Goal: Task Accomplishment & Management: Manage account settings

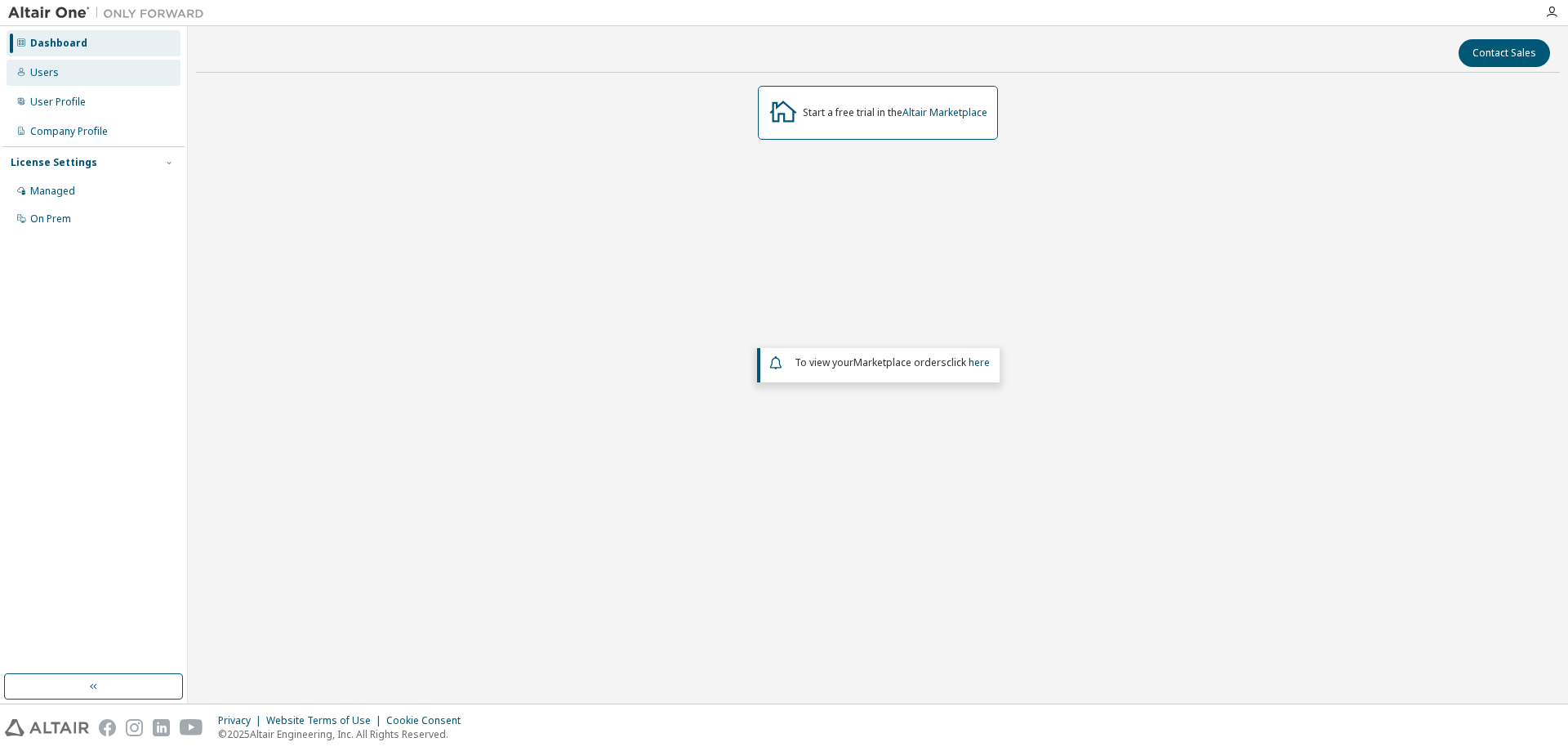
click at [36, 69] on div "Users" at bounding box center [44, 72] width 28 height 13
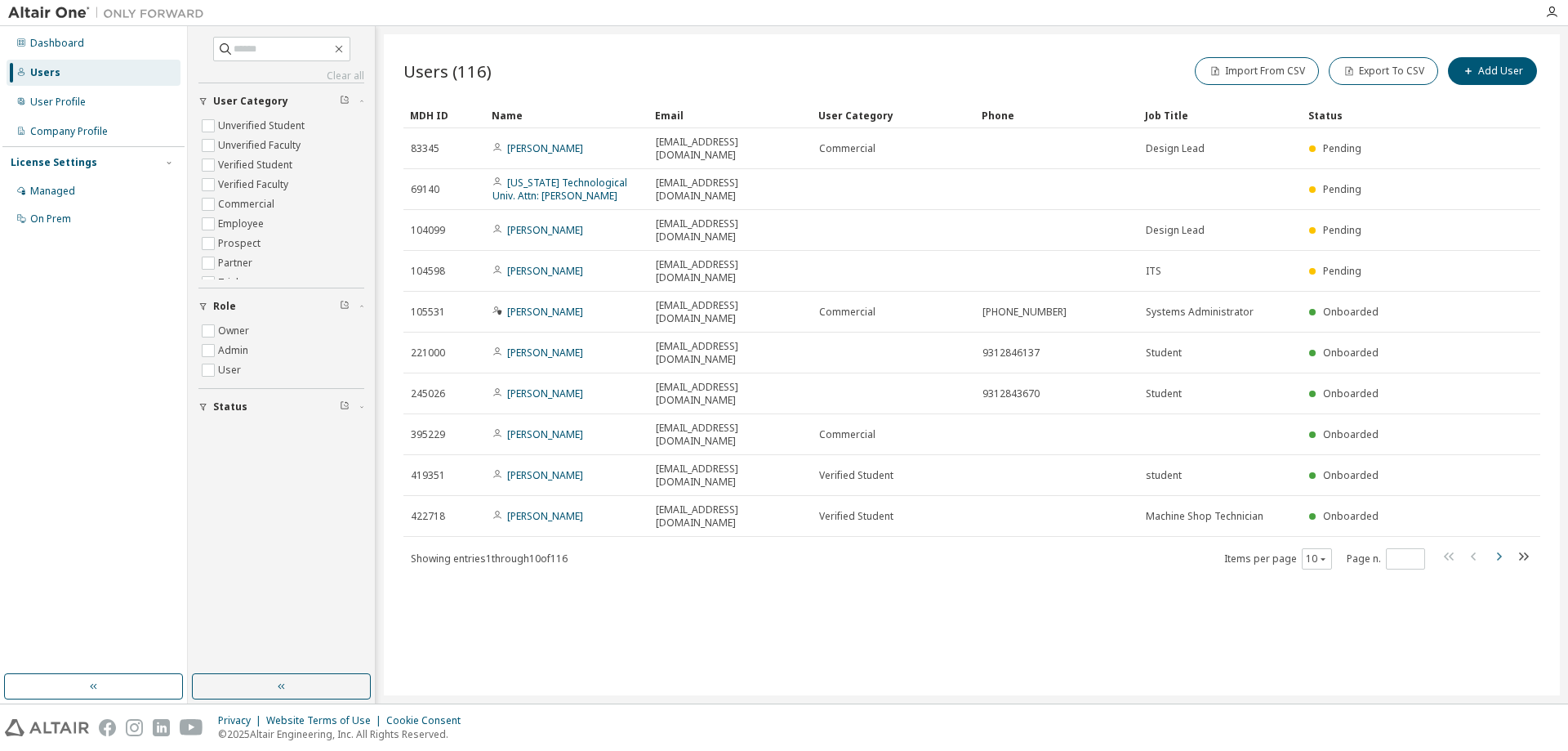
click at [1500, 547] on icon "button" at bounding box center [1498, 556] width 20 height 20
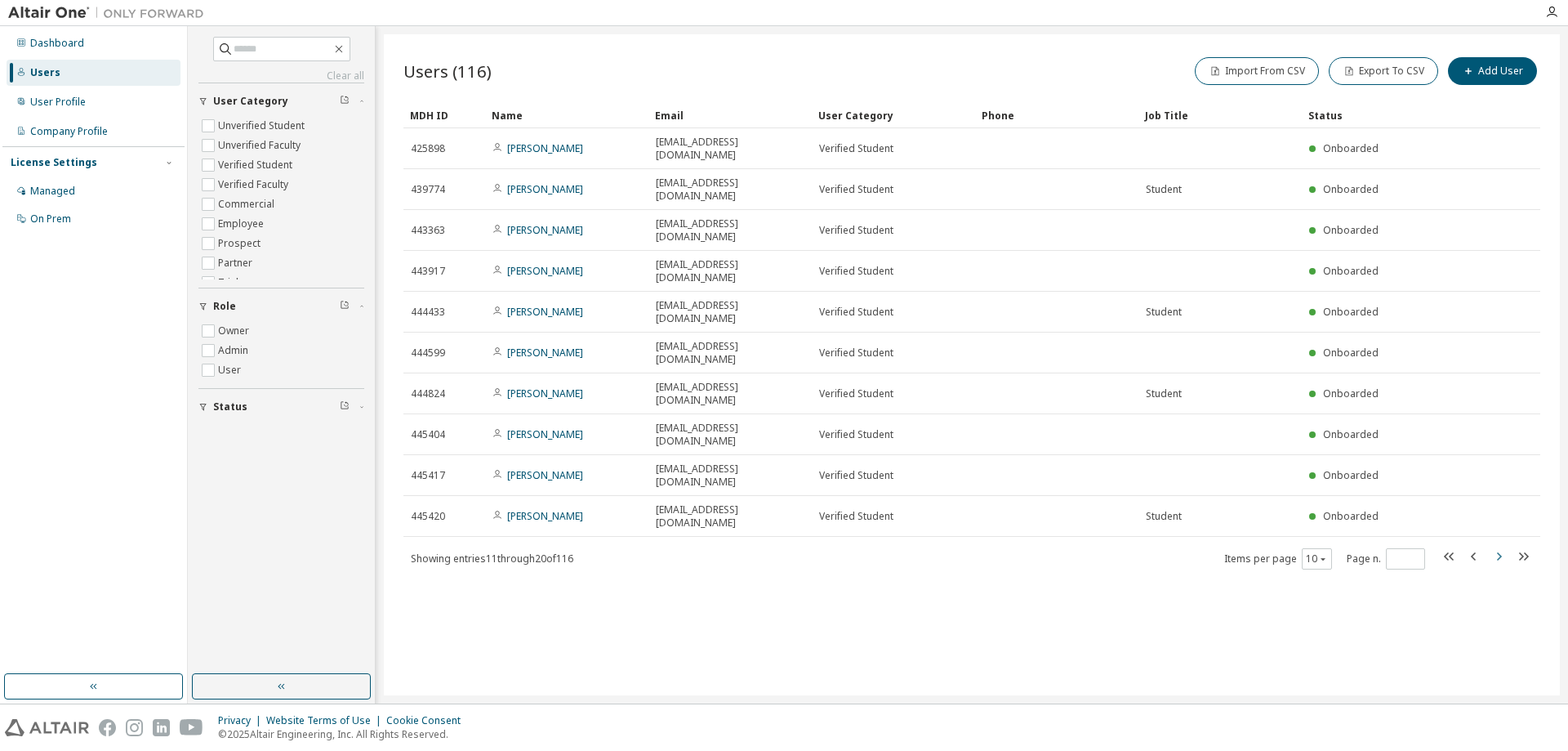
click at [1500, 547] on icon "button" at bounding box center [1498, 556] width 20 height 20
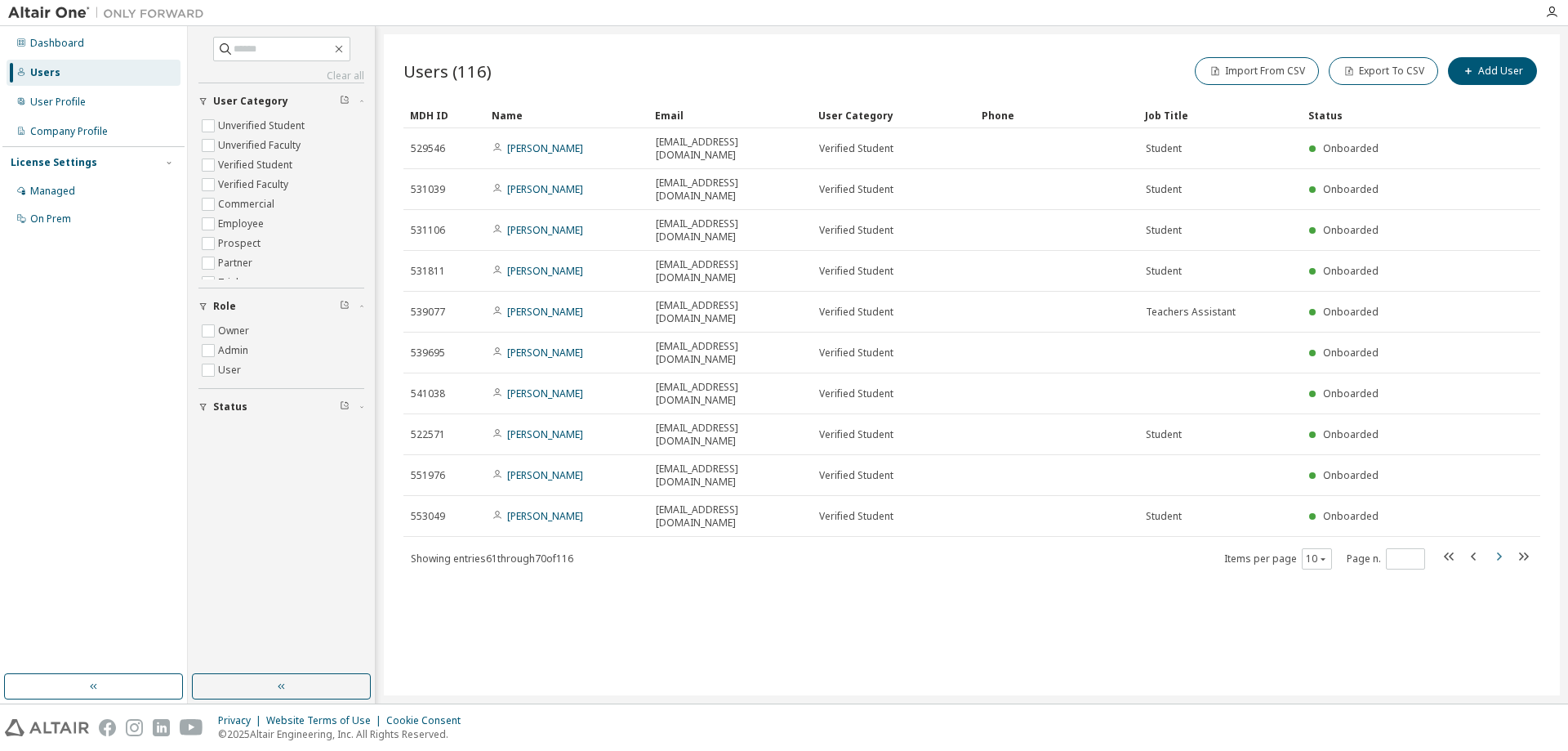
click at [1496, 547] on icon "button" at bounding box center [1498, 556] width 20 height 20
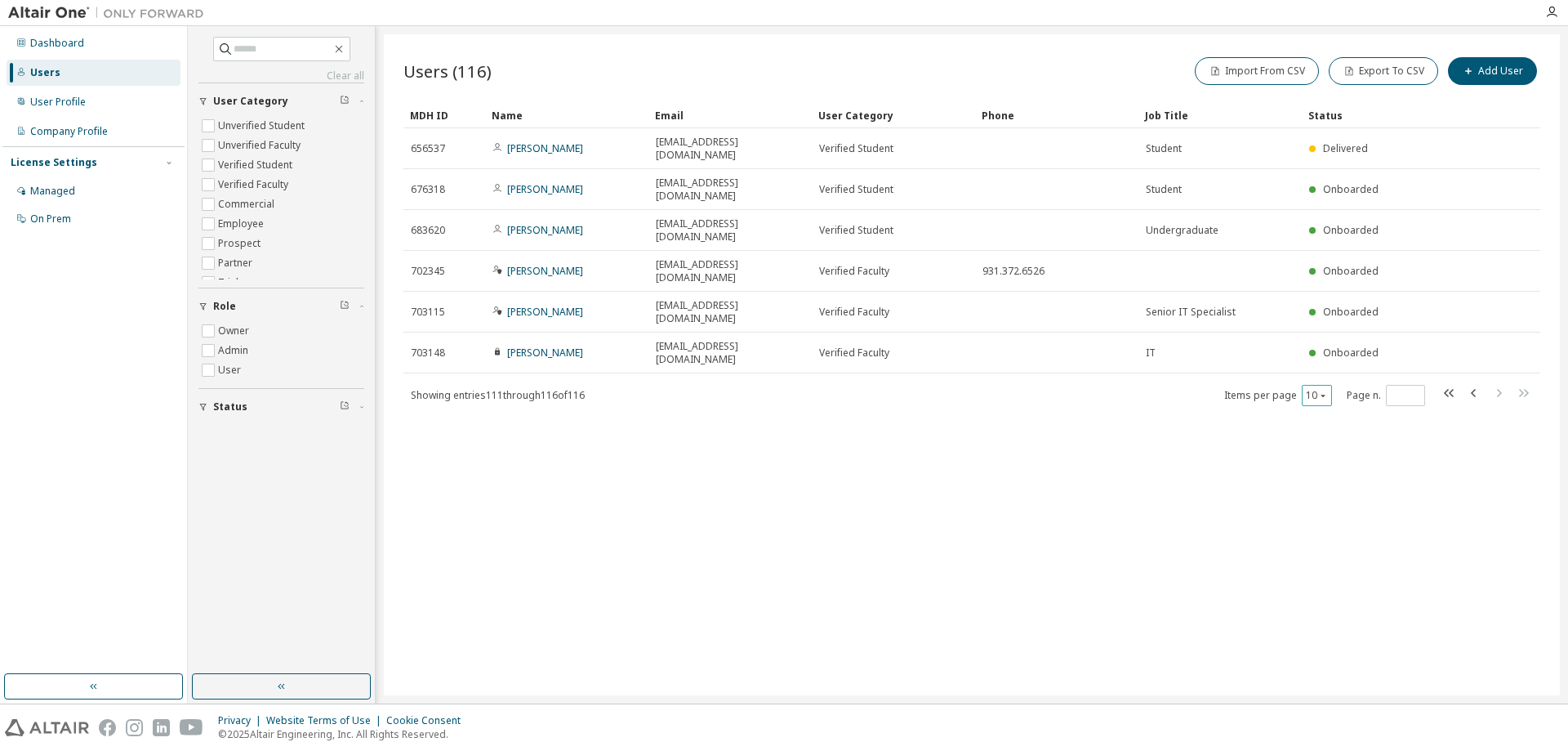
click at [1316, 389] on button "10" at bounding box center [1316, 395] width 22 height 13
click at [1317, 414] on div "100" at bounding box center [1367, 418] width 131 height 20
type input "*"
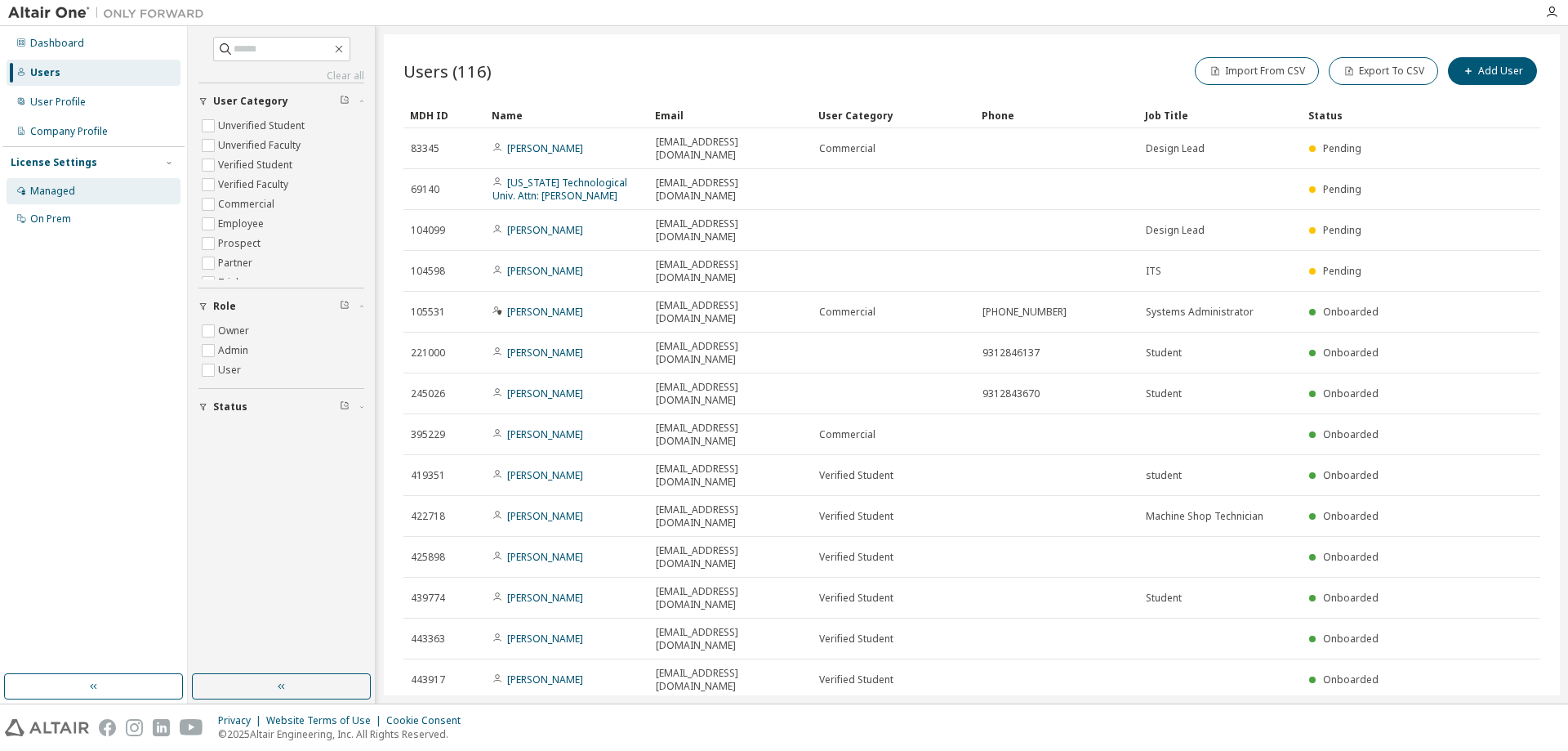
click at [48, 186] on div "Managed" at bounding box center [53, 191] width 45 height 13
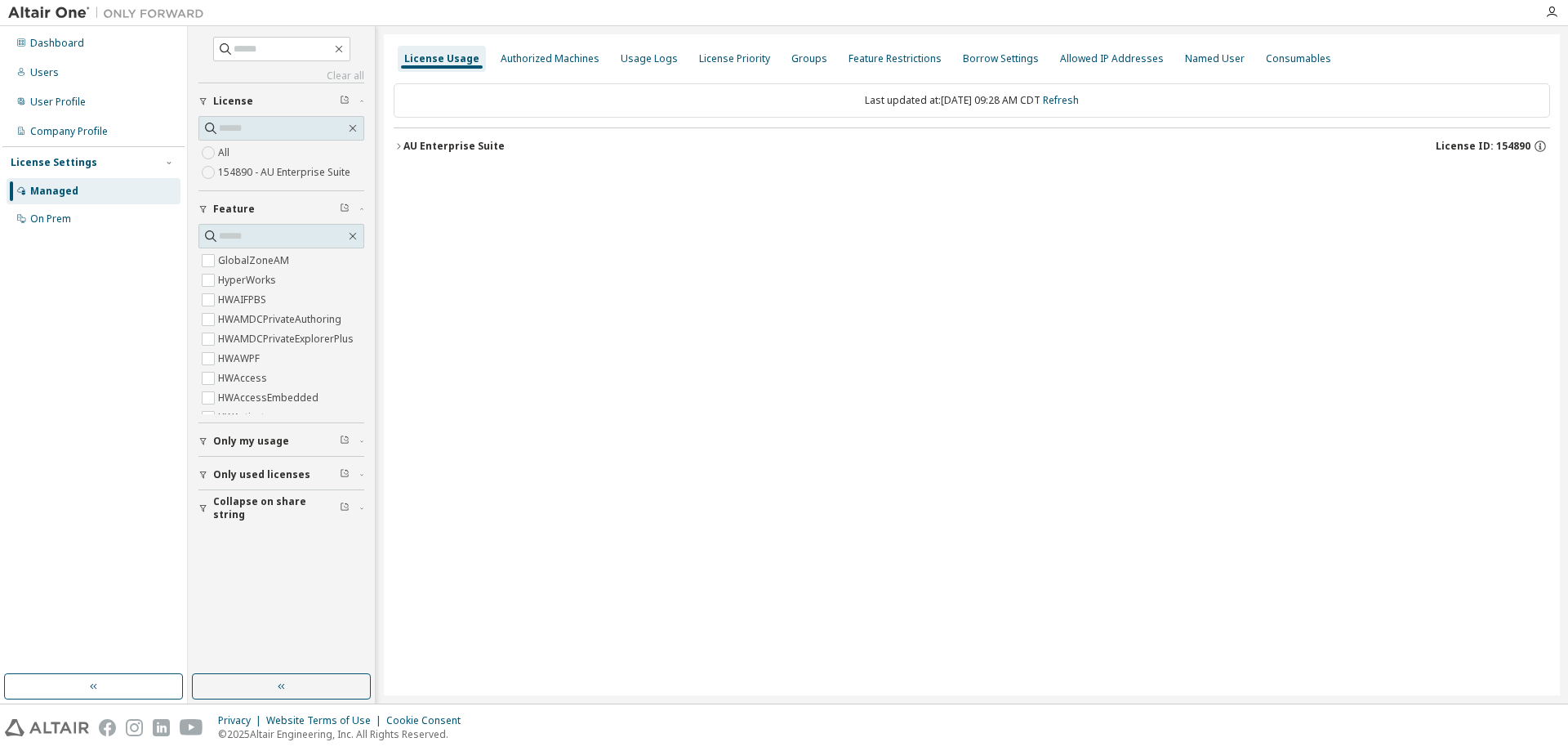
click at [401, 143] on icon "button" at bounding box center [399, 146] width 10 height 10
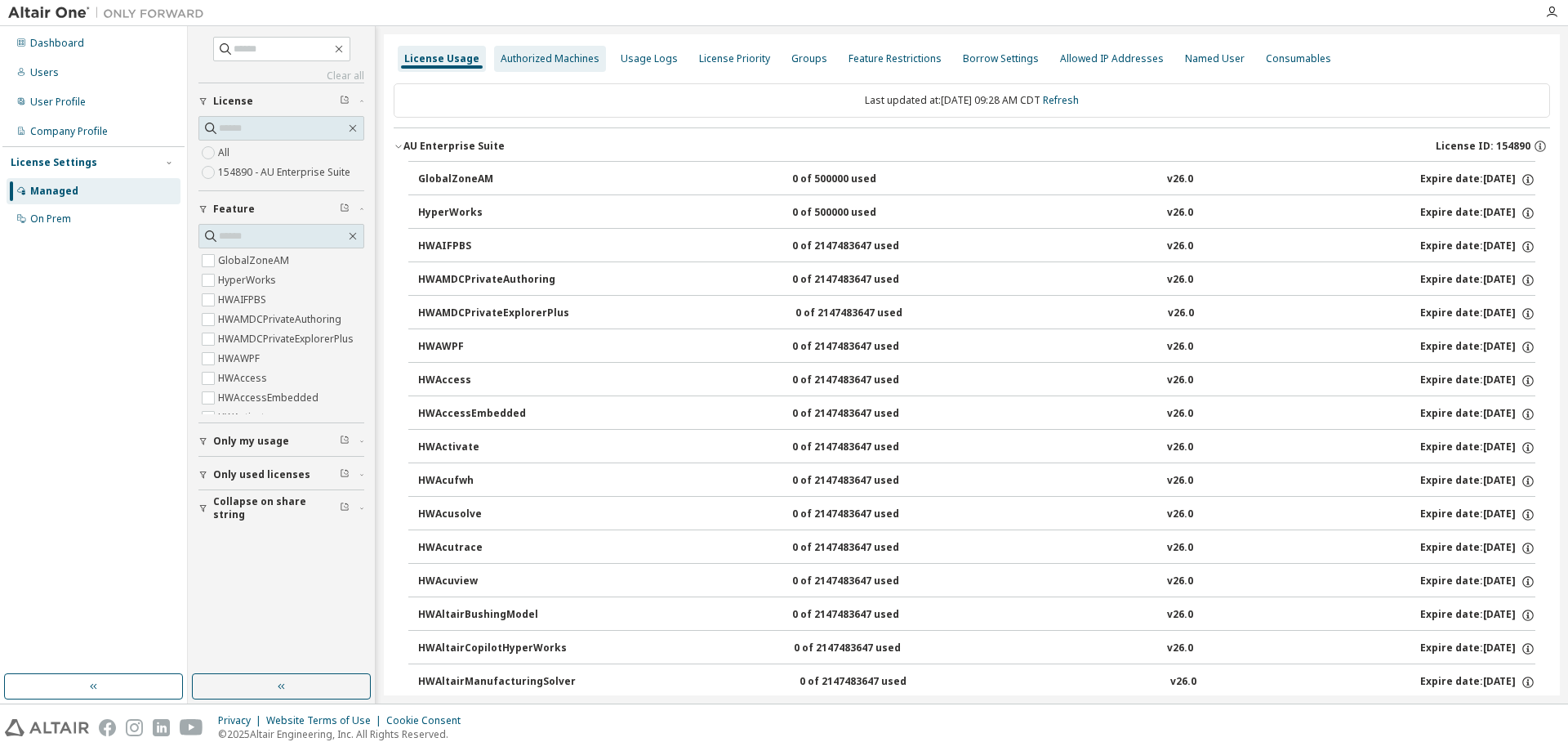
click at [592, 58] on div "Authorized Machines" at bounding box center [550, 59] width 112 height 27
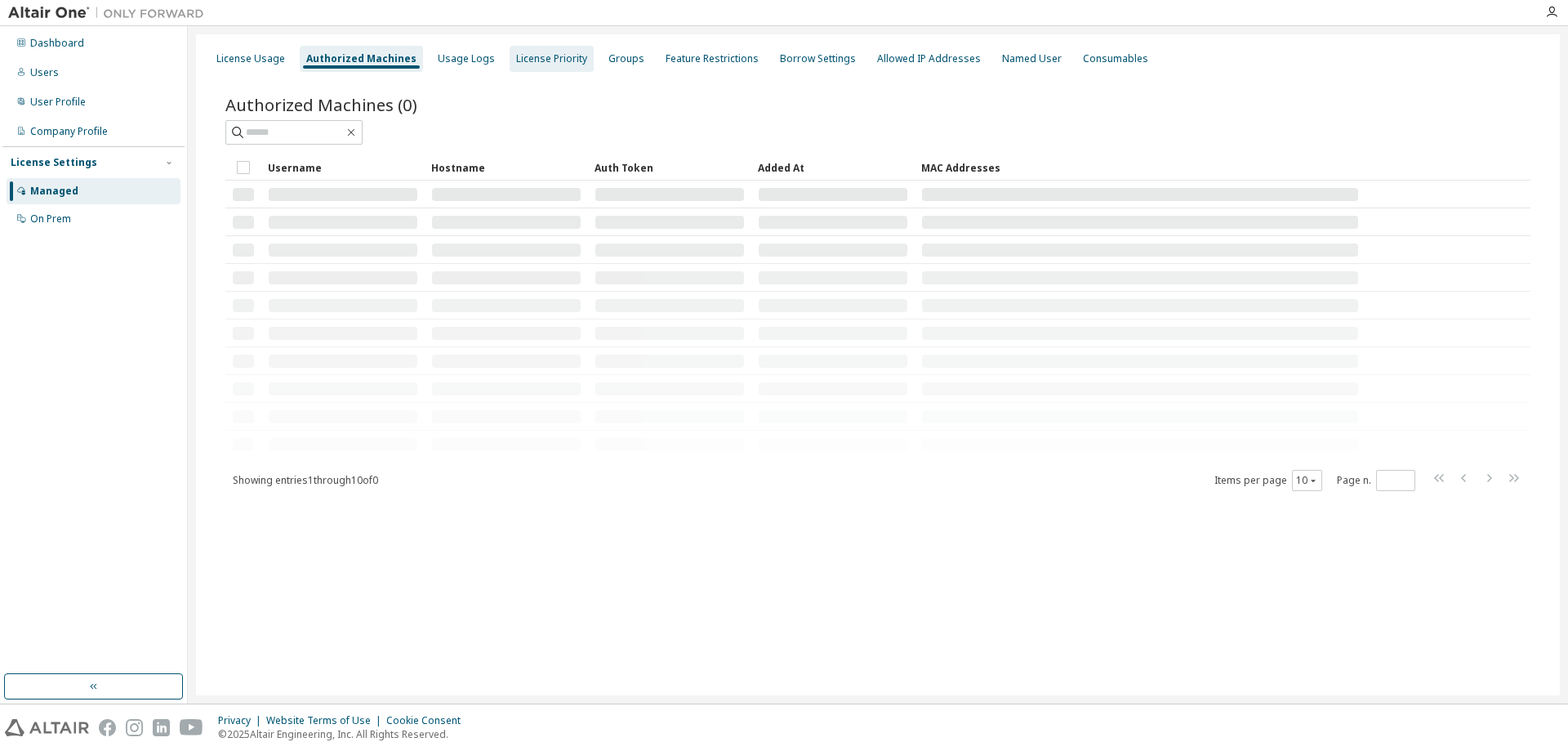
click at [537, 62] on div "License Priority" at bounding box center [551, 58] width 71 height 13
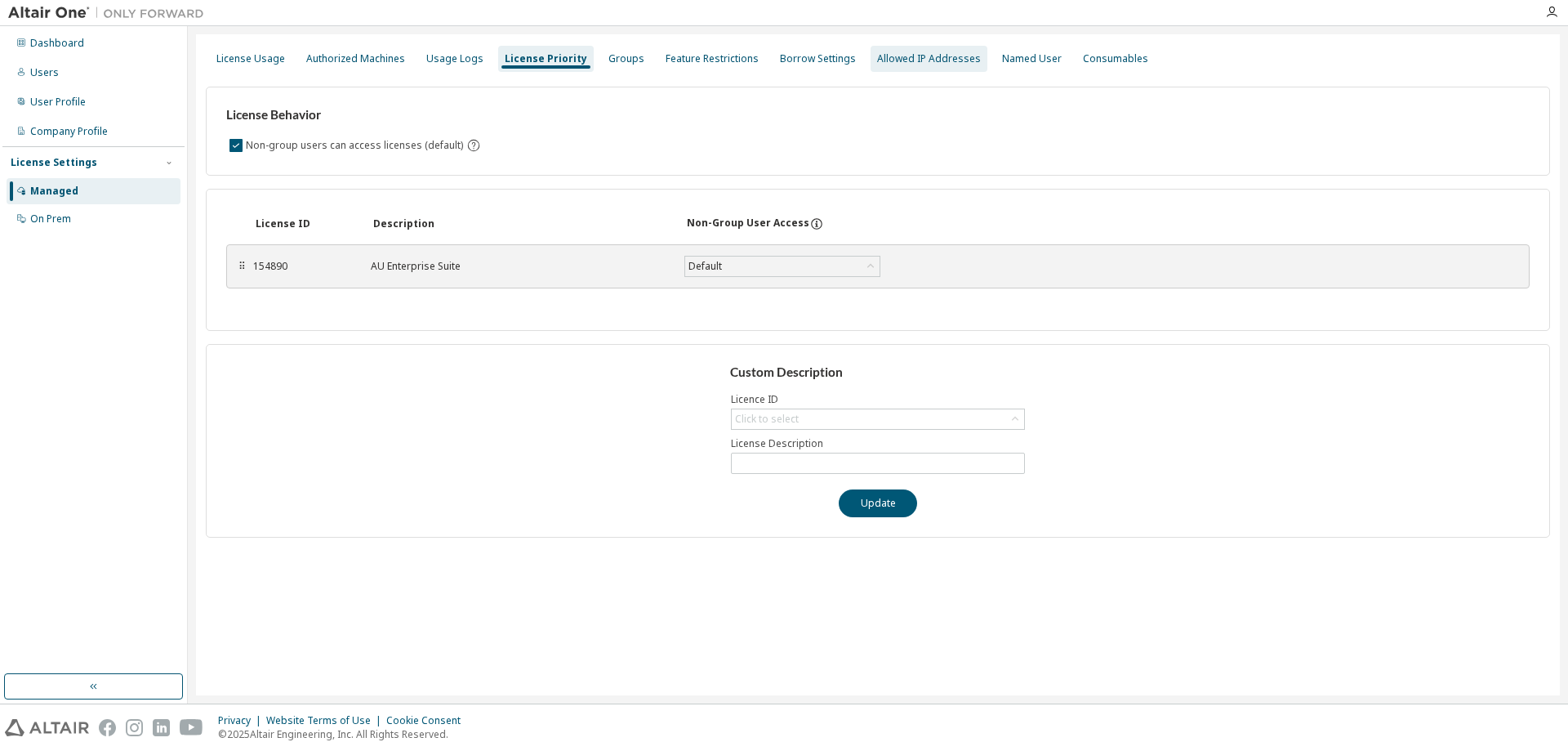
click at [940, 53] on div "Allowed IP Addresses" at bounding box center [929, 58] width 104 height 13
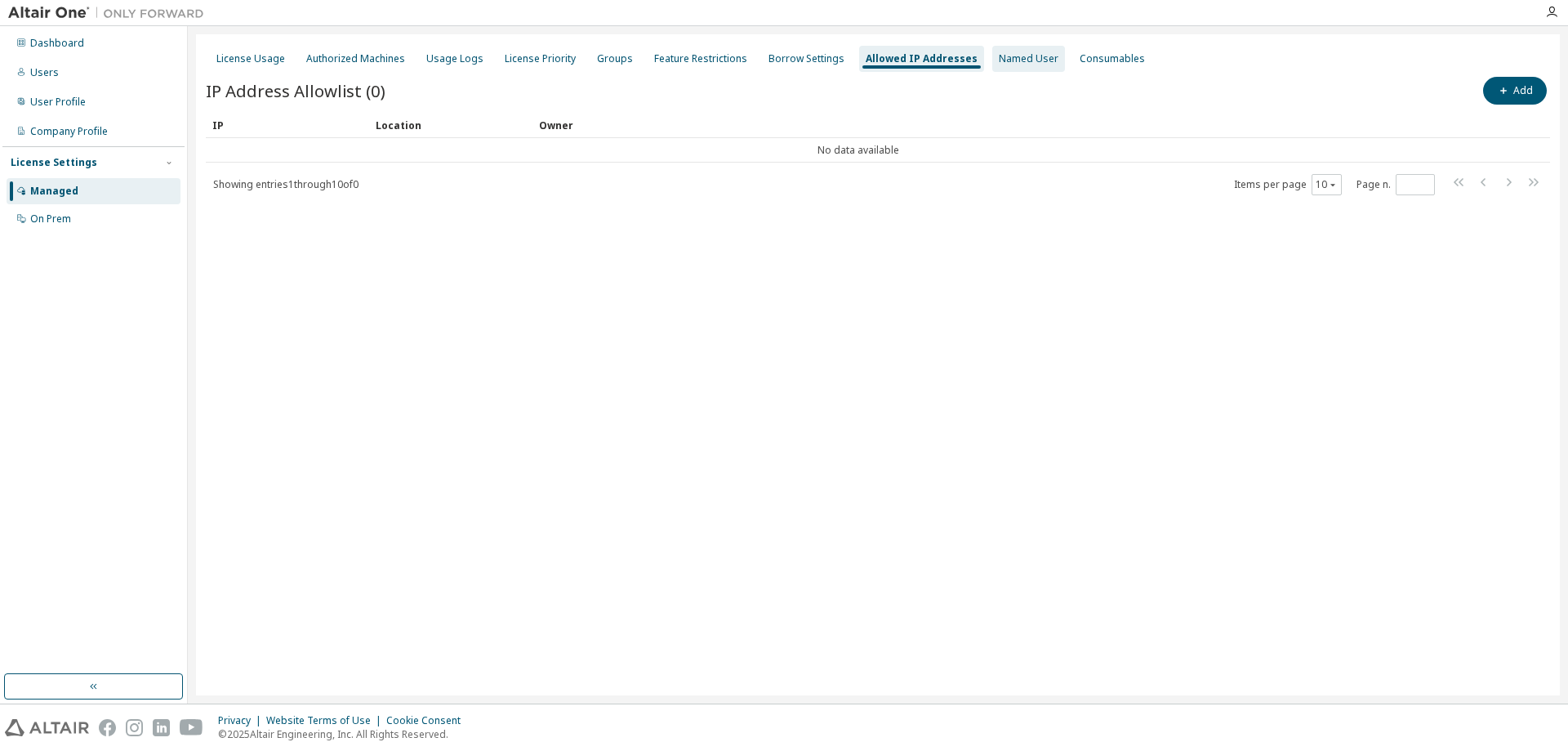
click at [994, 65] on div "Named User" at bounding box center [1029, 59] width 73 height 27
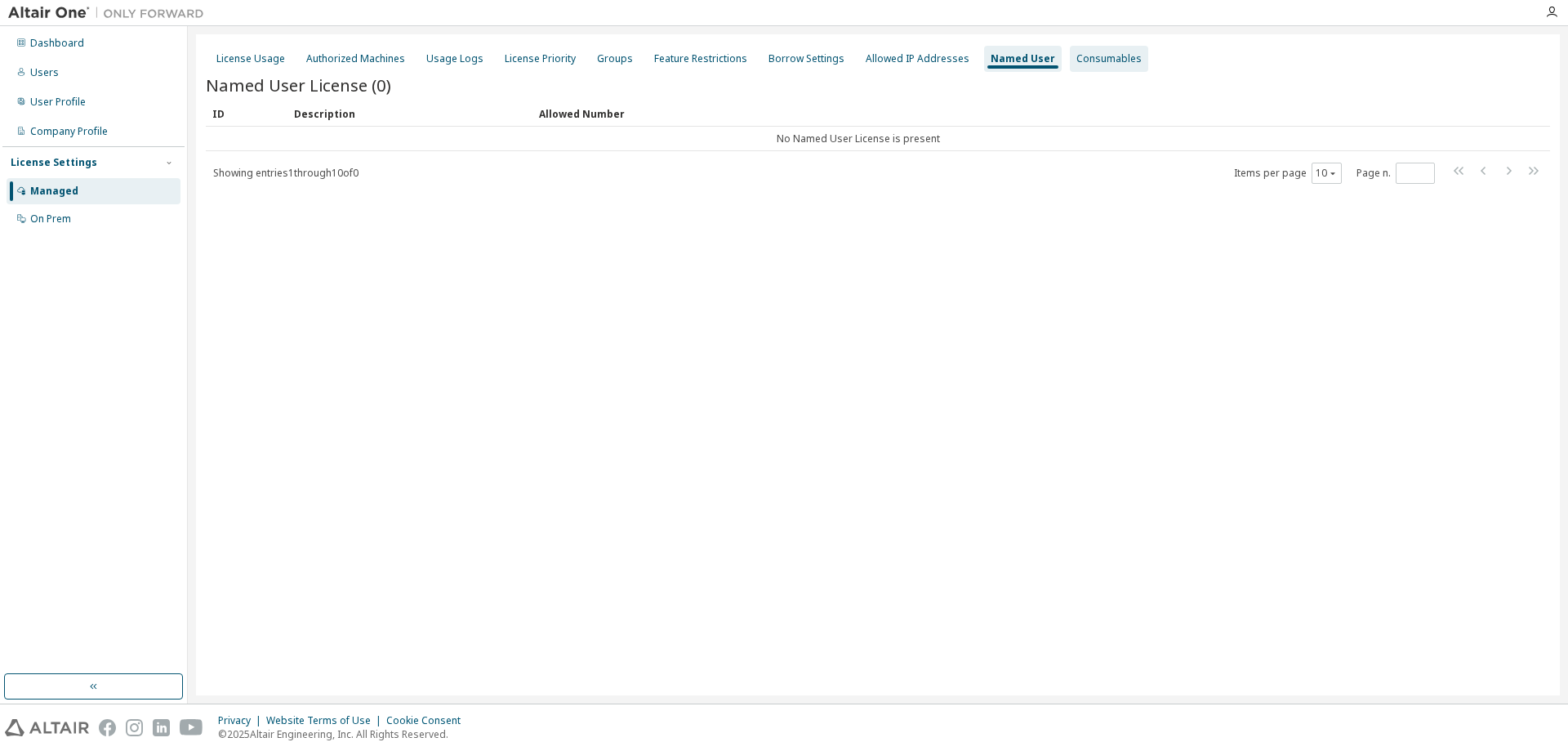
click at [1076, 57] on div "Consumables" at bounding box center [1108, 58] width 65 height 13
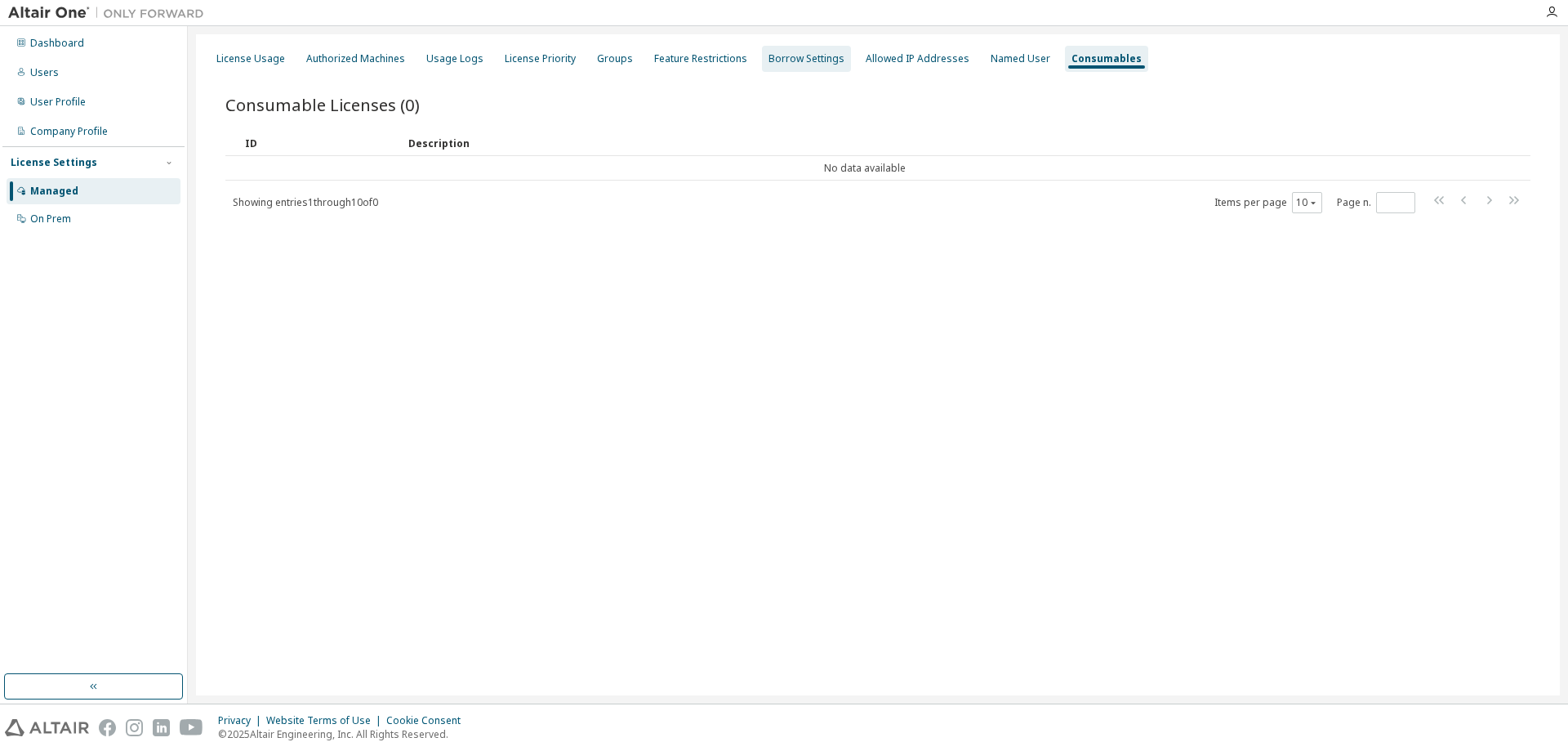
click at [776, 51] on div "Borrow Settings" at bounding box center [806, 59] width 89 height 27
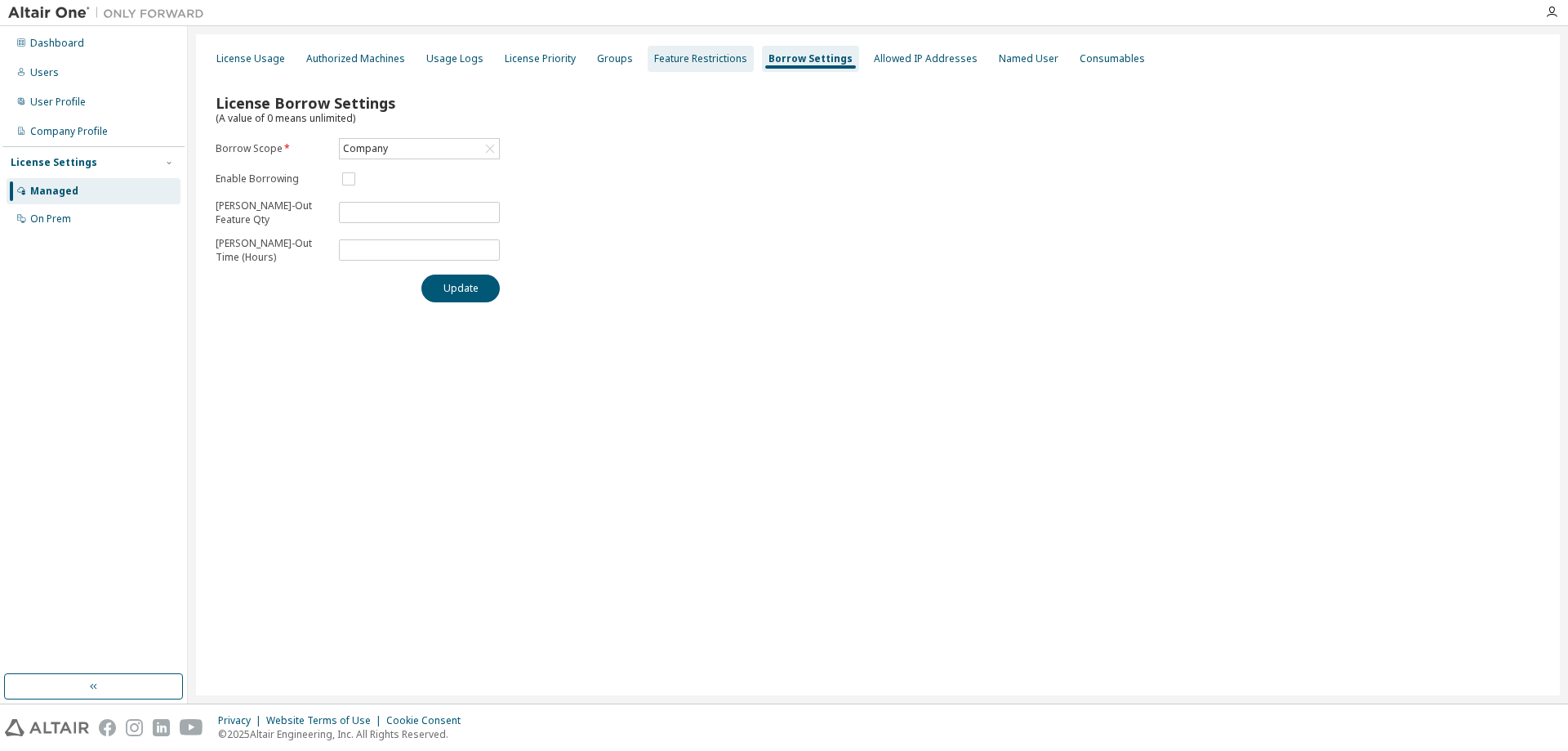
click at [647, 65] on div "Feature Restrictions" at bounding box center [700, 59] width 106 height 27
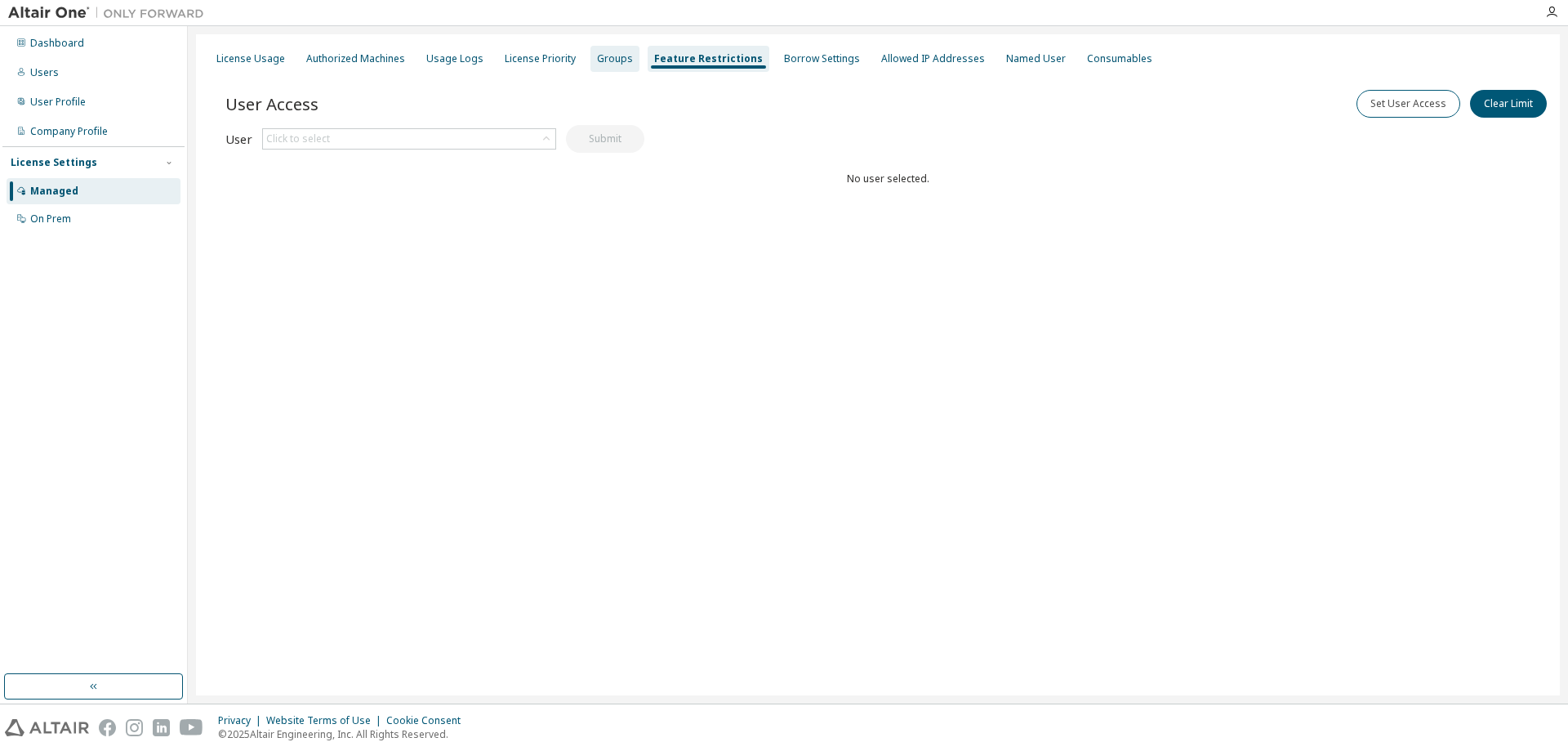
click at [592, 68] on div "Groups" at bounding box center [615, 59] width 49 height 27
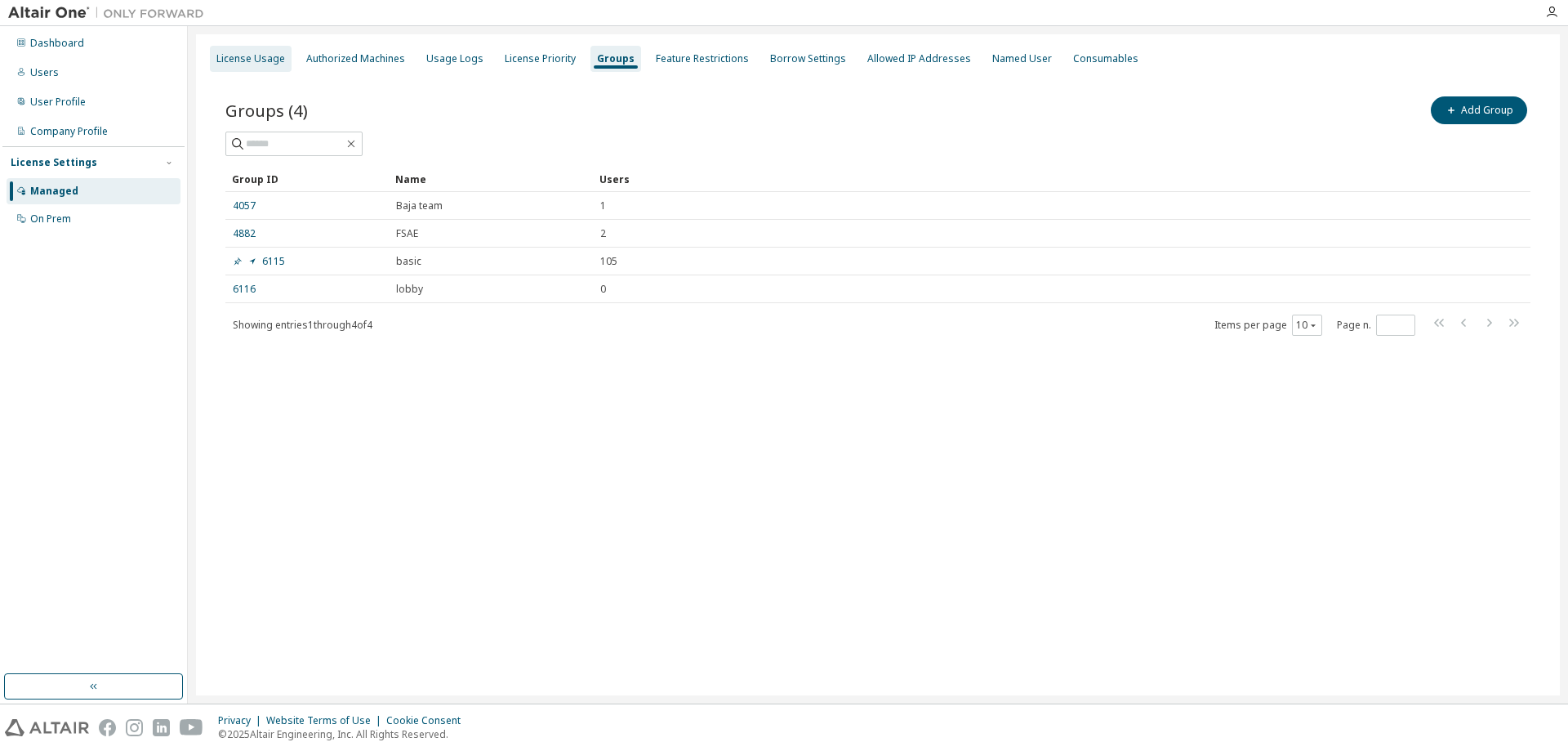
click at [250, 60] on div "License Usage" at bounding box center [251, 58] width 69 height 13
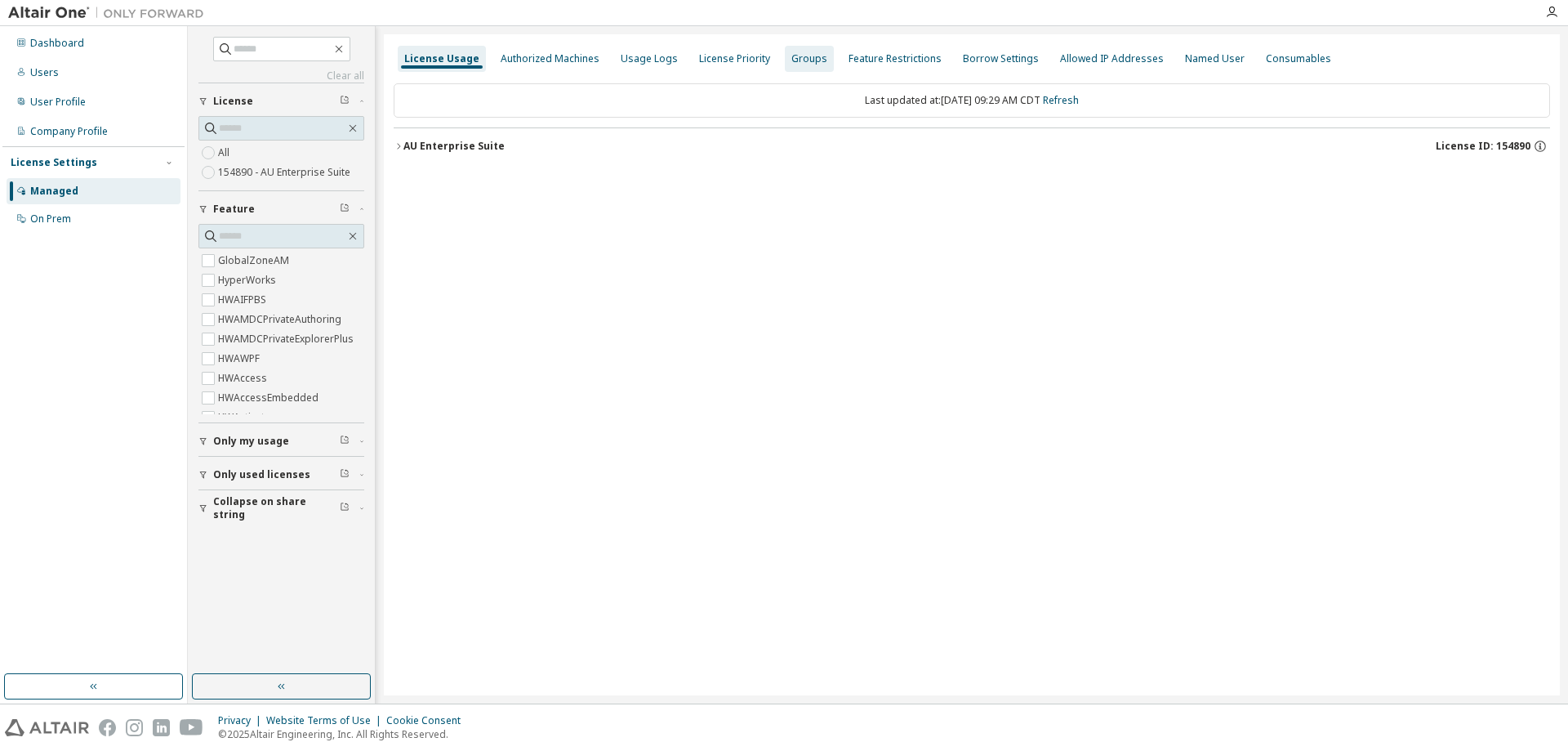
click at [792, 56] on div "Groups" at bounding box center [809, 58] width 36 height 13
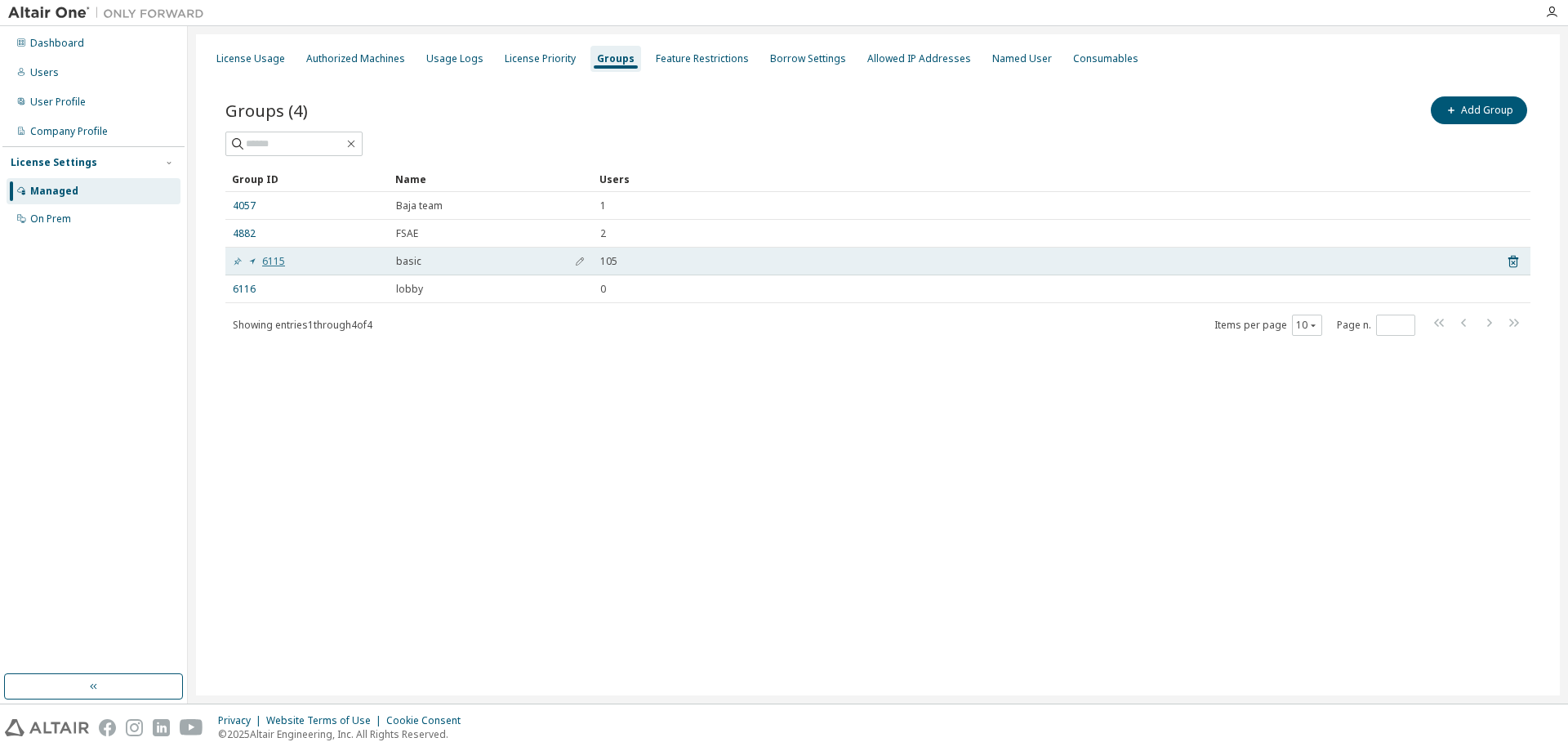
click at [266, 261] on link "6115" at bounding box center [258, 260] width 52 height 13
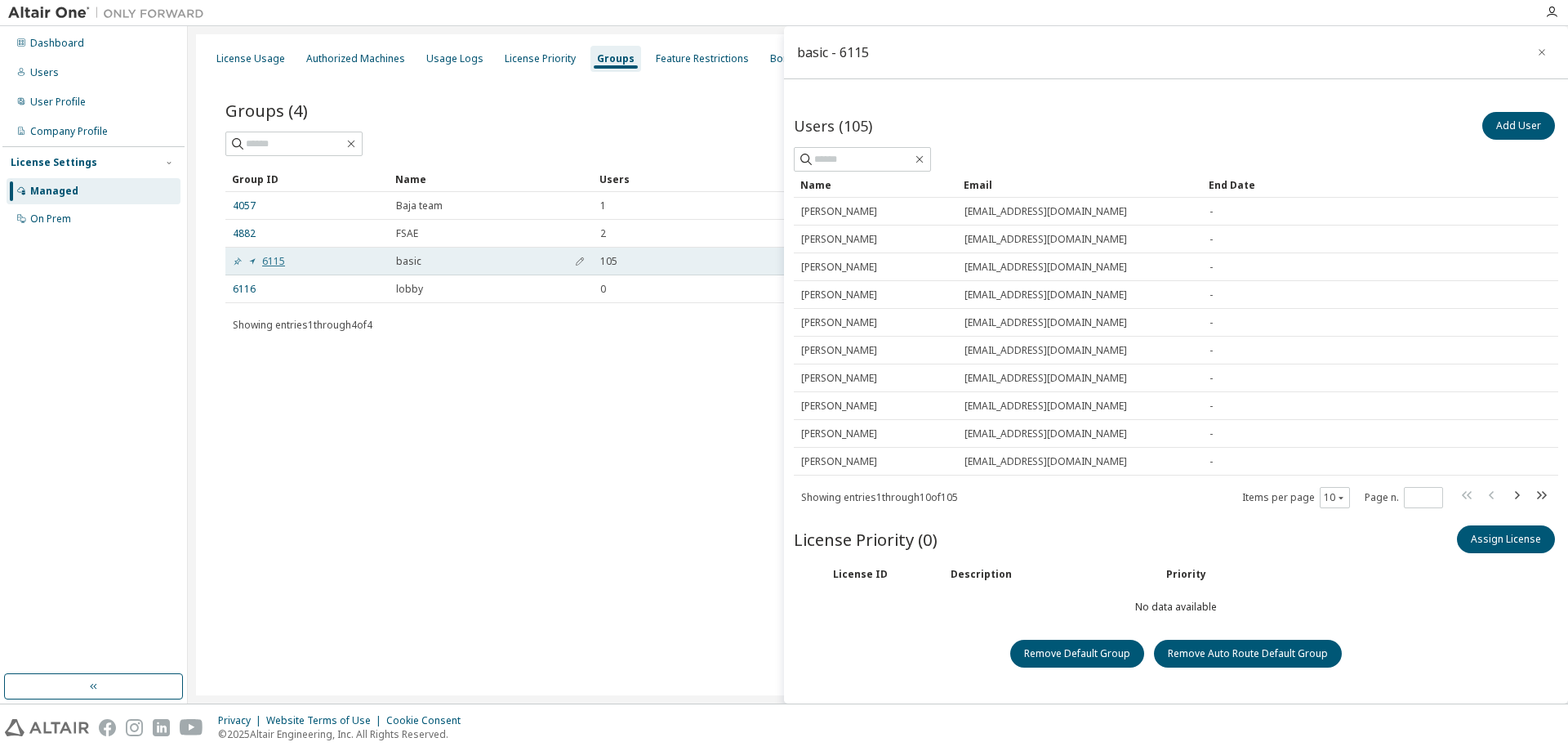
click at [250, 260] on icon at bounding box center [252, 261] width 10 height 10
click at [263, 262] on link "6115" at bounding box center [258, 260] width 52 height 13
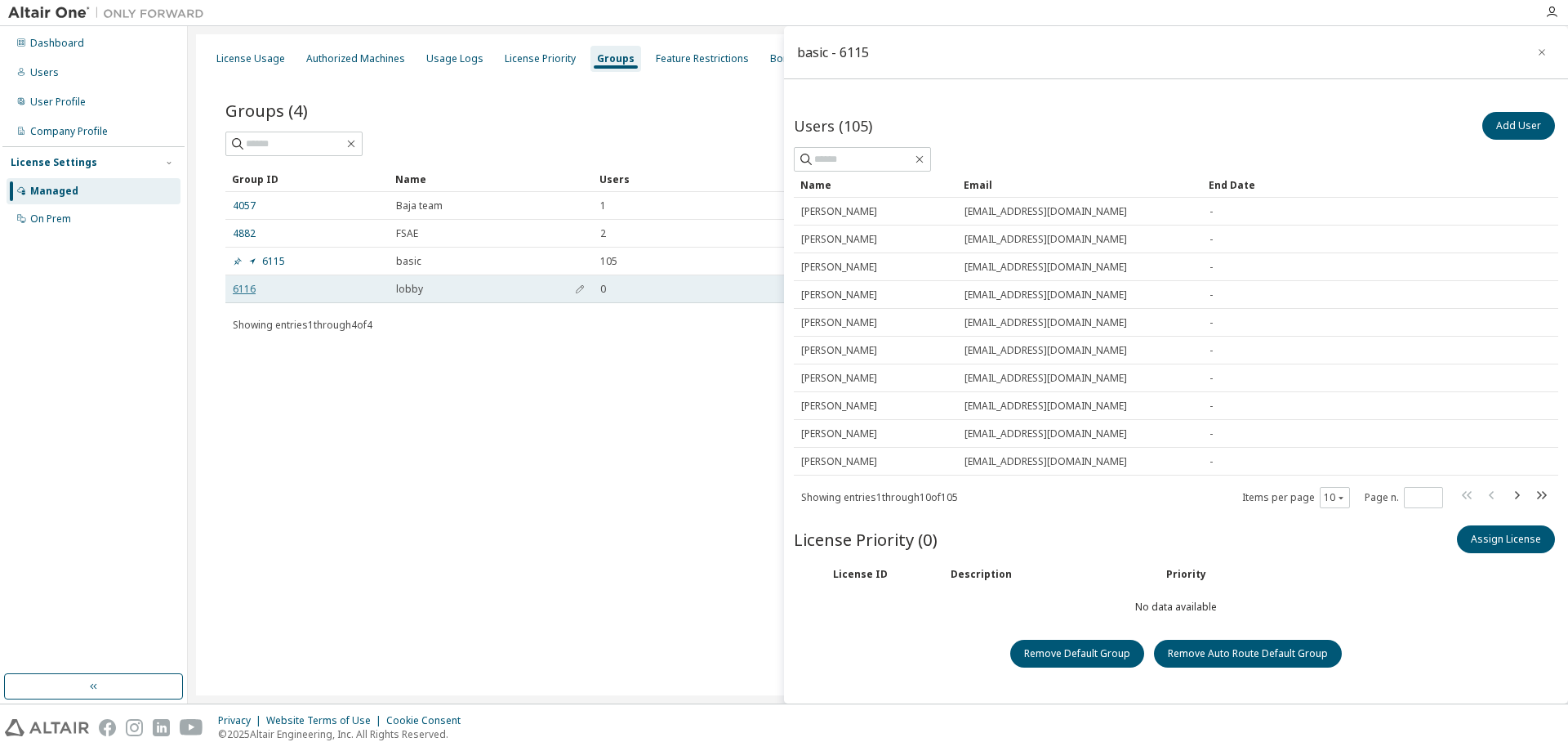
click at [250, 284] on link "6116" at bounding box center [244, 289] width 23 height 13
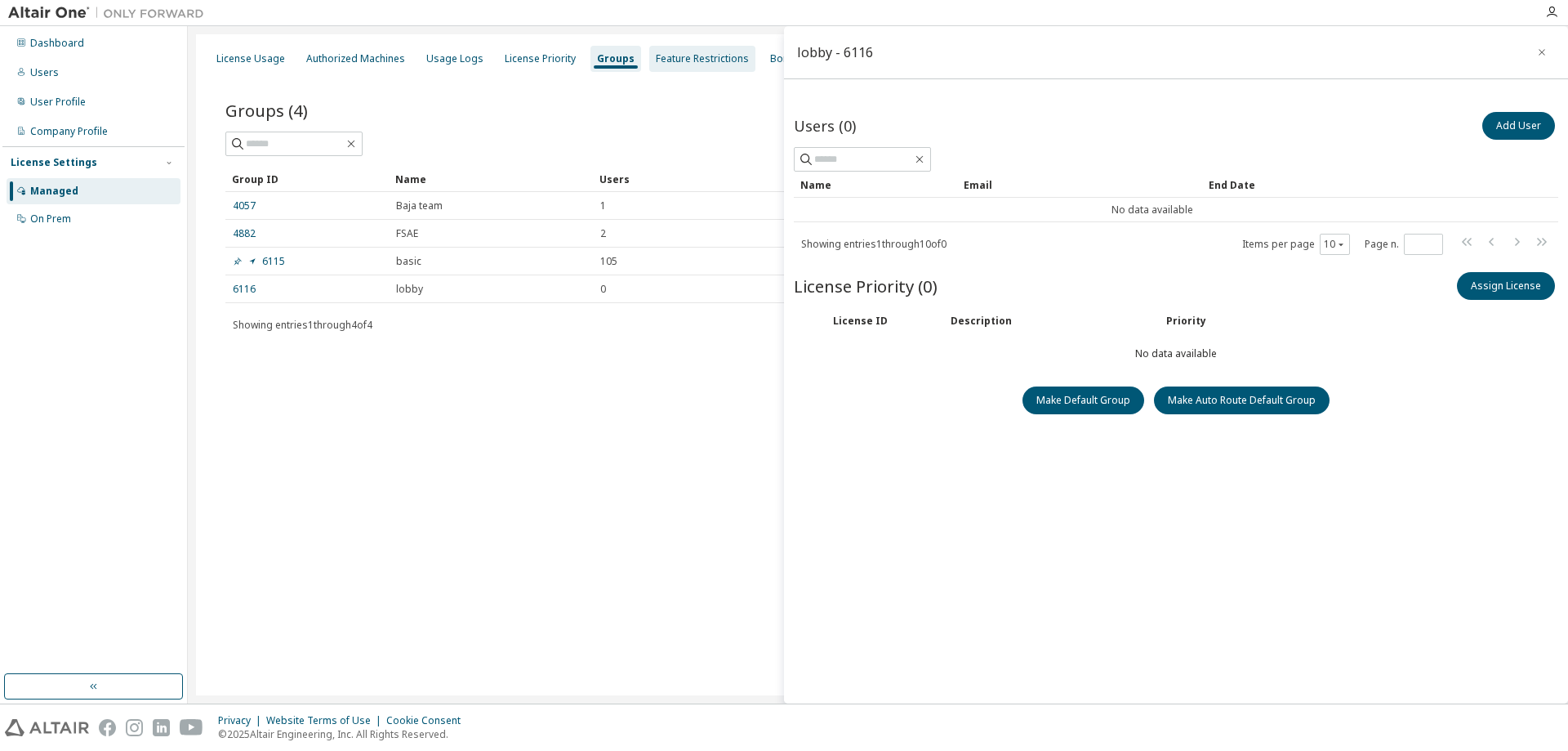
click at [698, 68] on div "Feature Restrictions" at bounding box center [702, 59] width 106 height 27
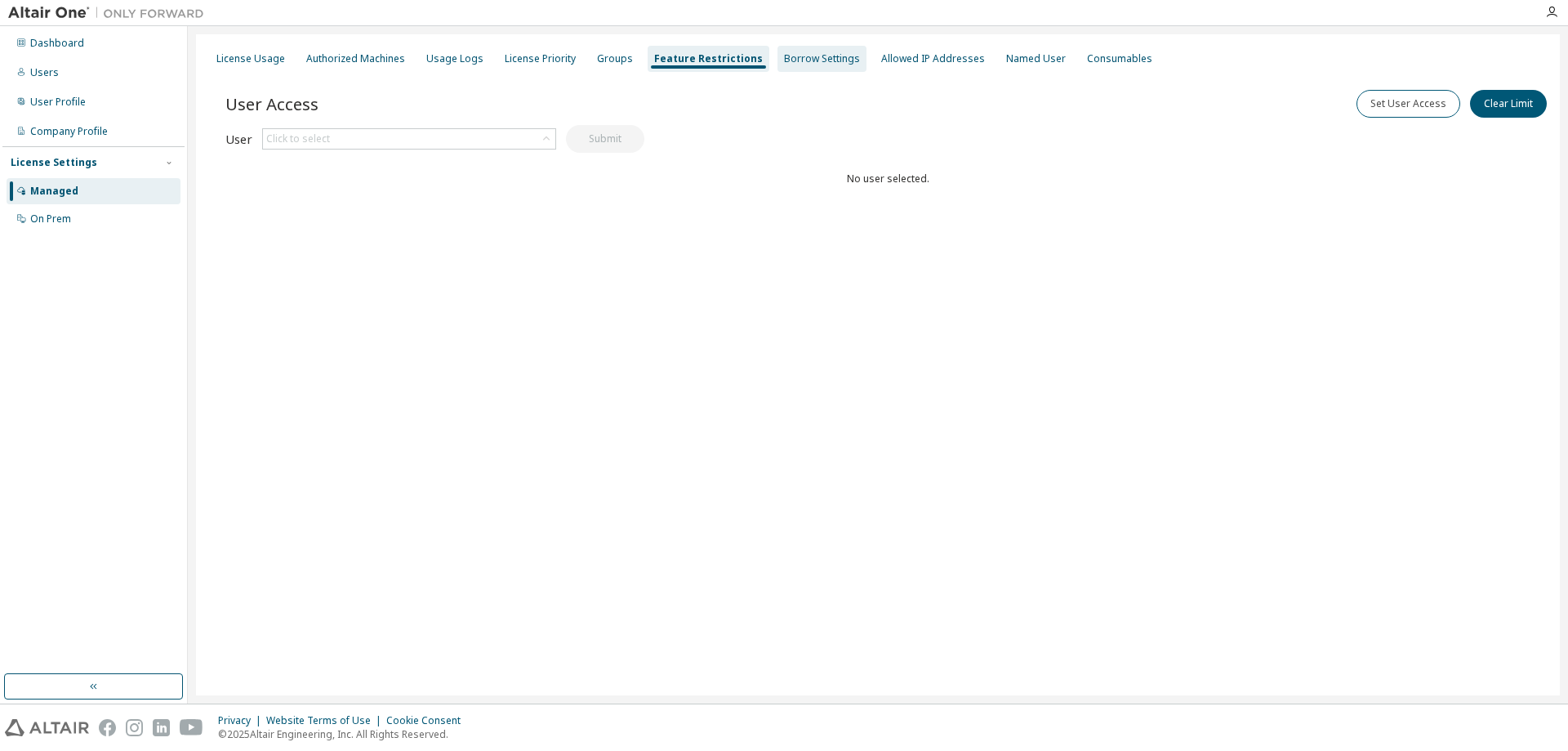
click at [791, 64] on div "Borrow Settings" at bounding box center [821, 58] width 76 height 13
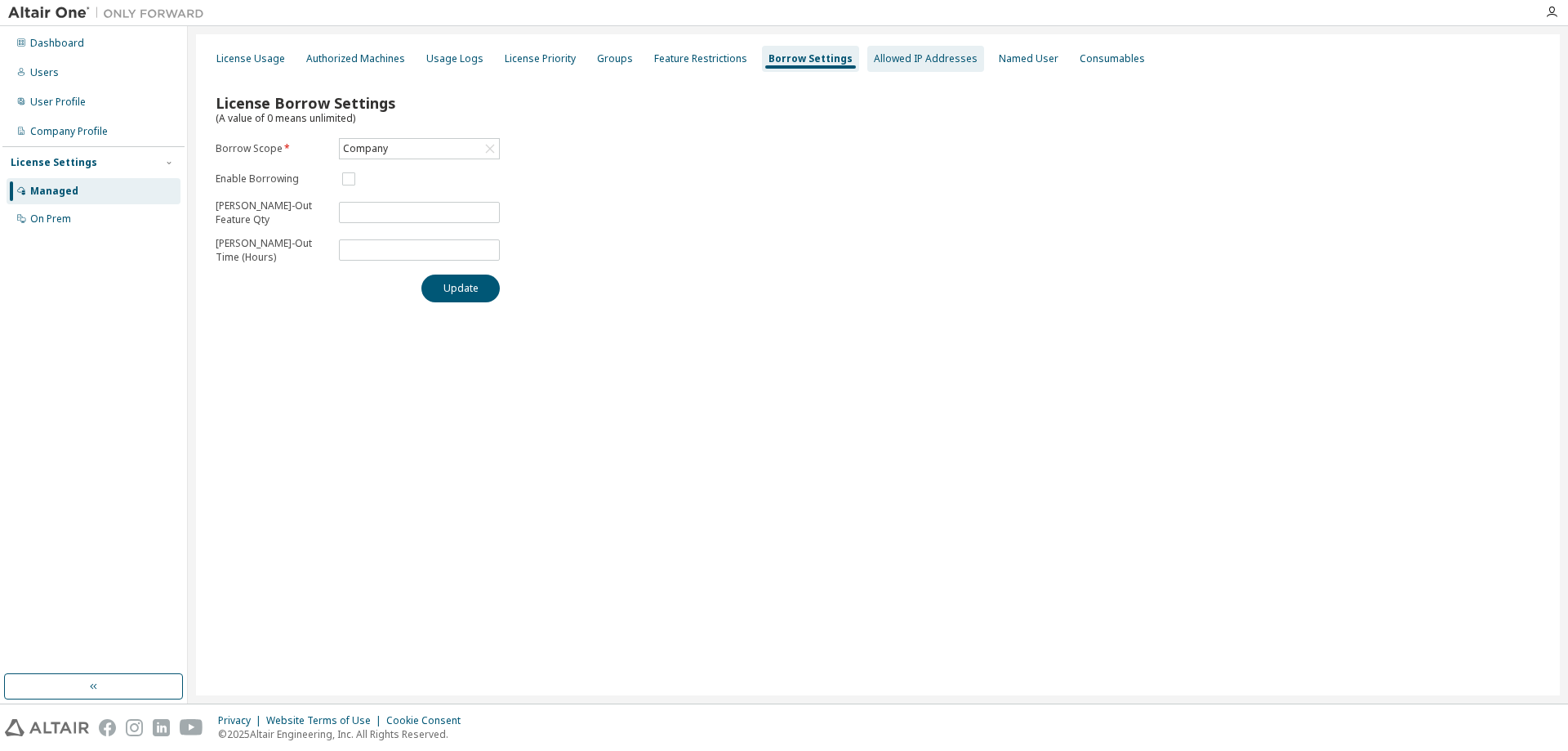
click at [889, 68] on div "Allowed IP Addresses" at bounding box center [925, 59] width 117 height 27
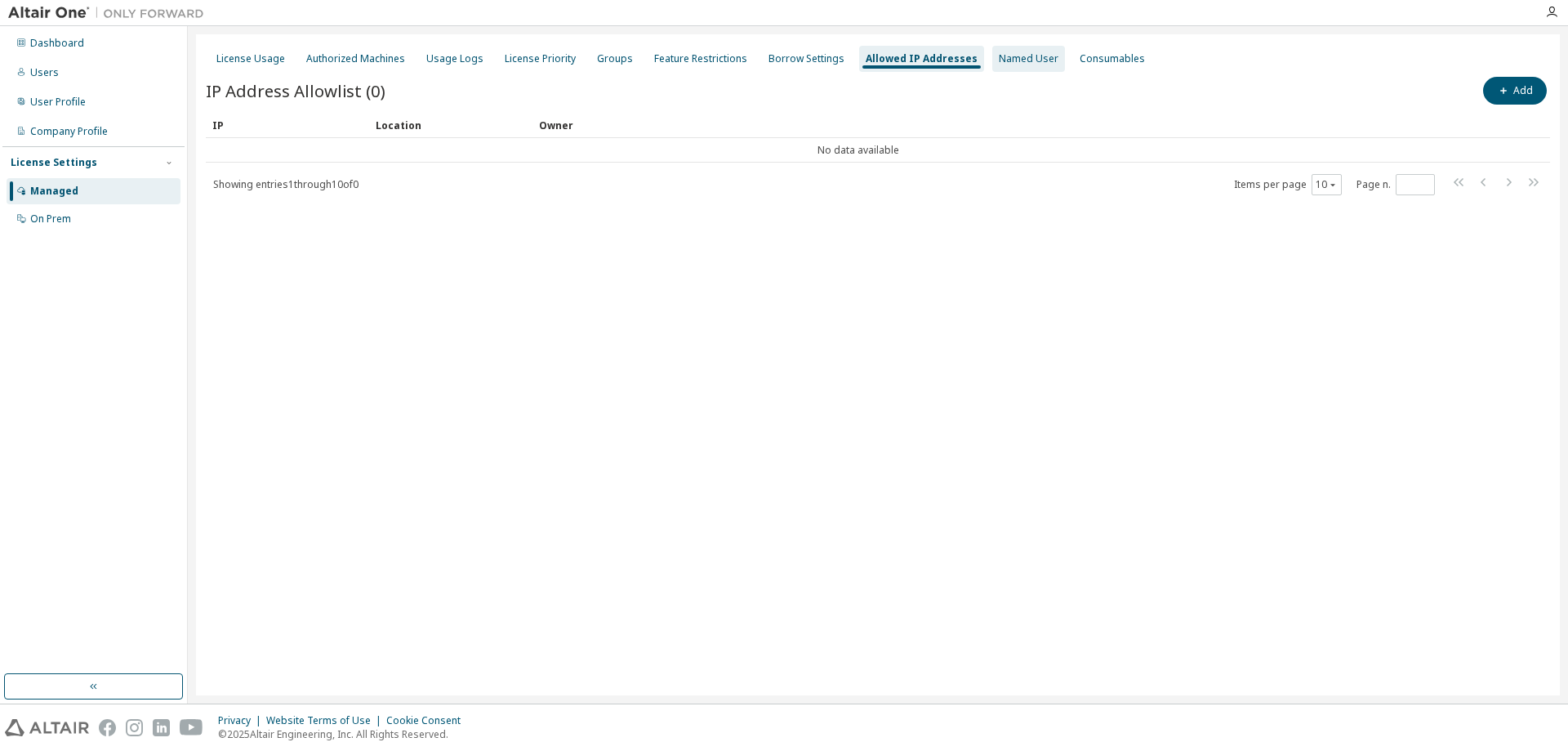
click at [999, 59] on div "Named User" at bounding box center [1029, 58] width 60 height 13
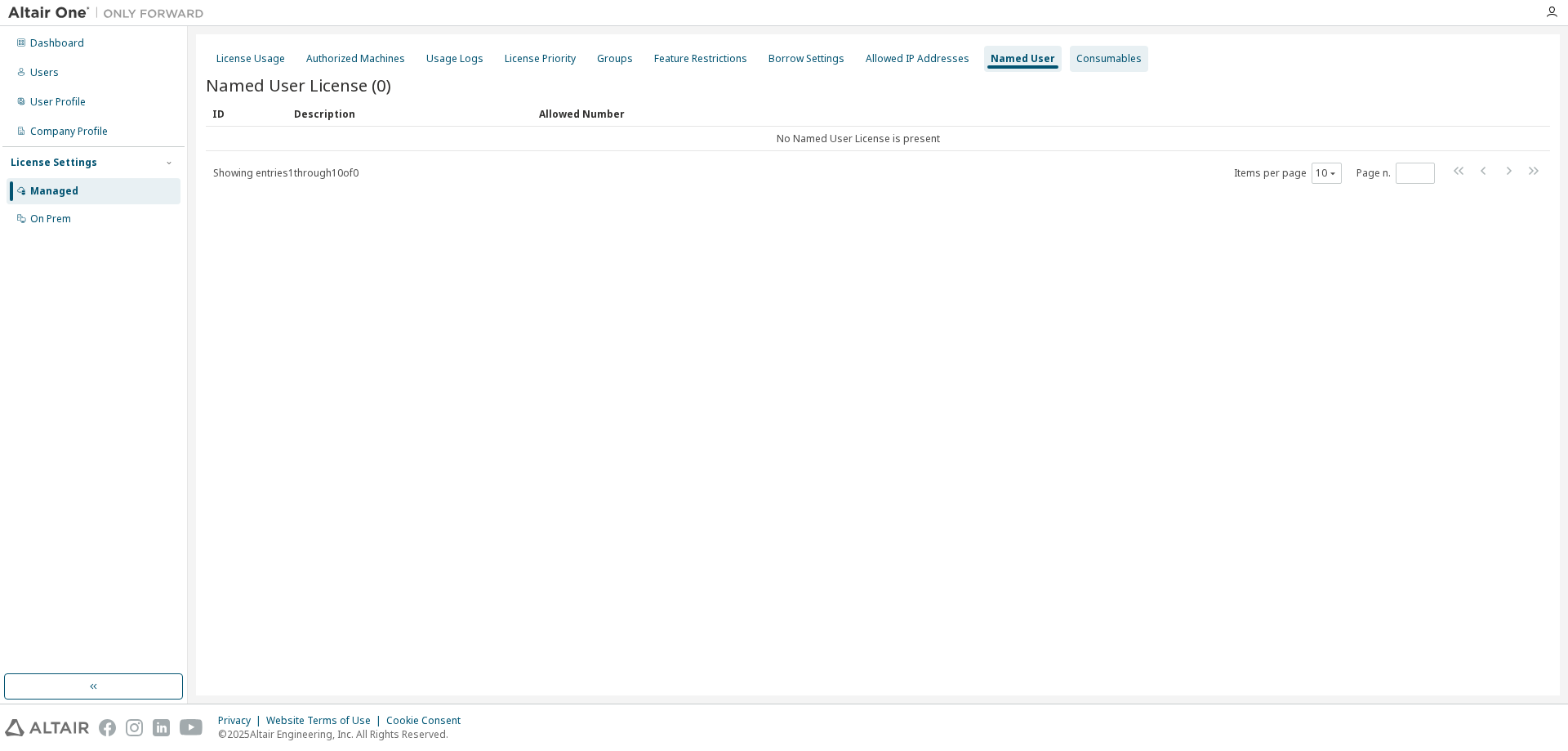
click at [1076, 61] on div "Consumables" at bounding box center [1108, 58] width 65 height 13
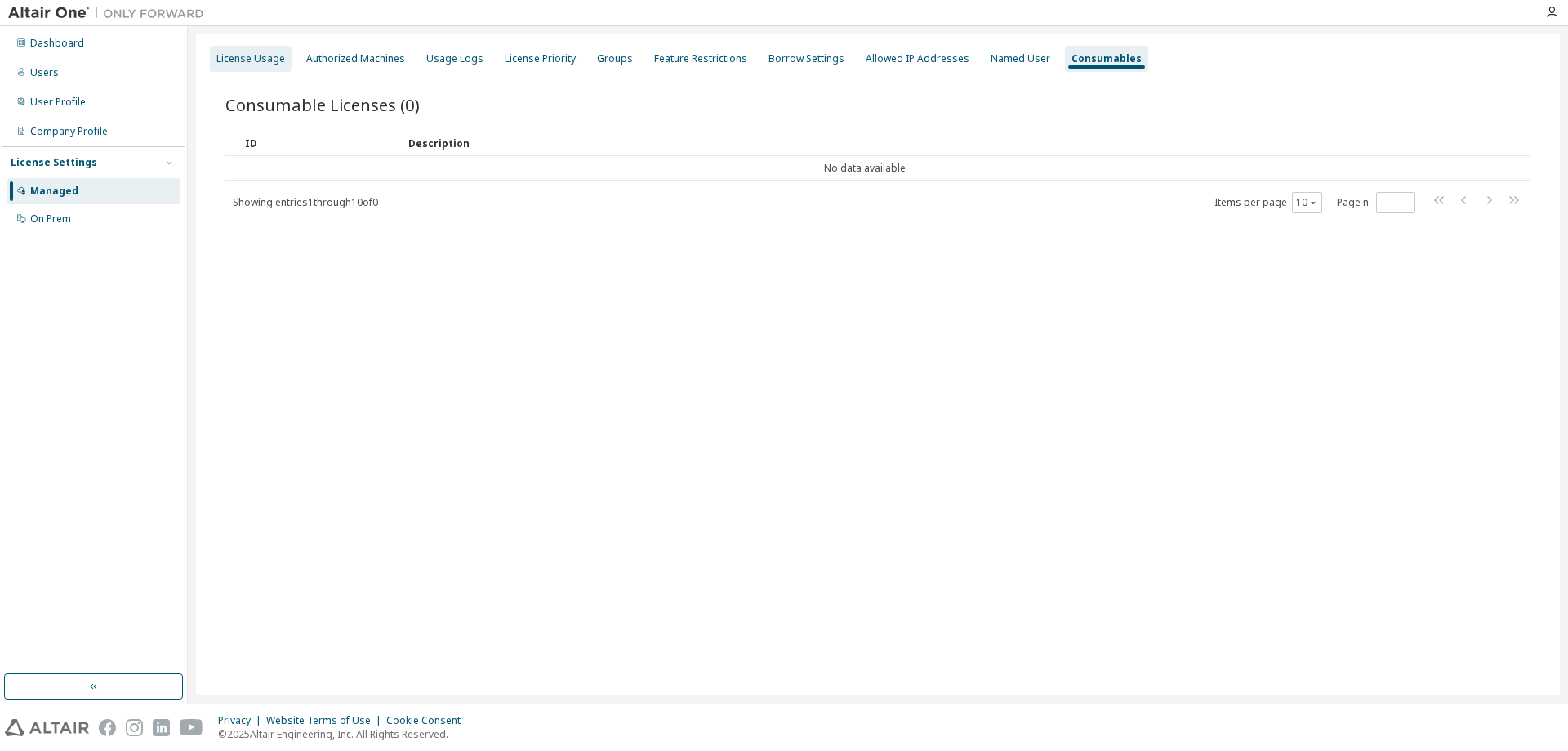
click at [240, 65] on div "License Usage" at bounding box center [251, 58] width 69 height 13
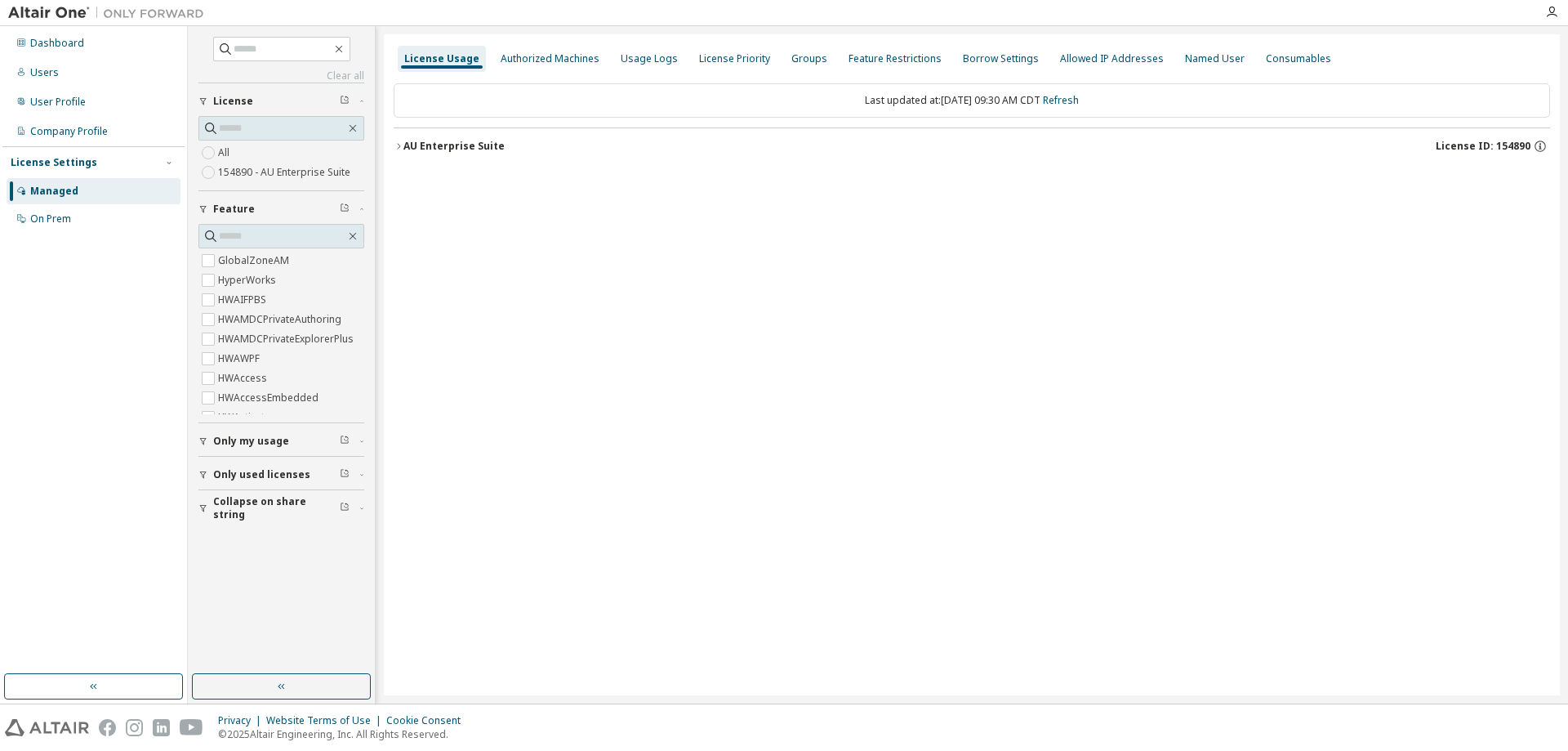
click at [400, 144] on icon "button" at bounding box center [399, 146] width 10 height 10
